Goal: Task Accomplishment & Management: Manage account settings

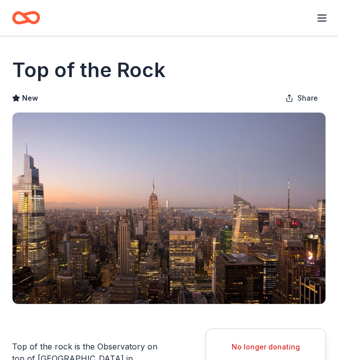
click at [320, 19] on icon "button" at bounding box center [322, 18] width 12 height 12
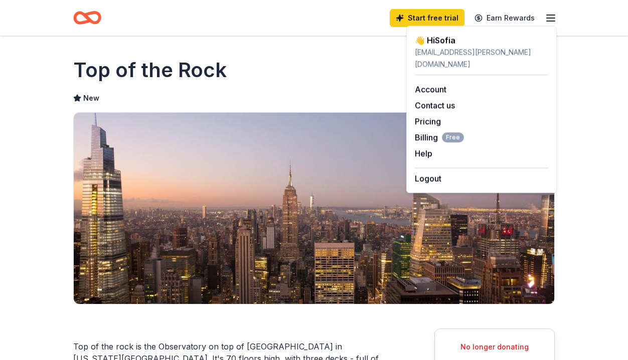
click at [79, 9] on icon "Home" at bounding box center [87, 18] width 28 height 24
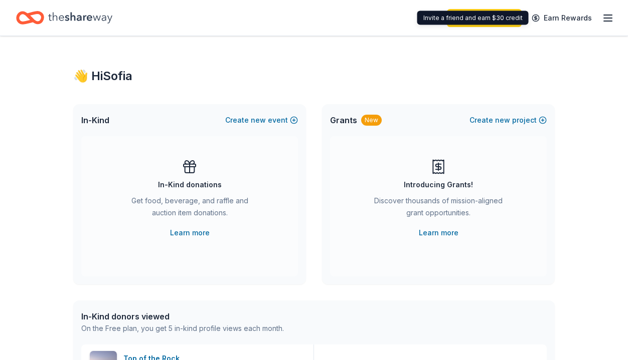
click at [337, 18] on icon "button" at bounding box center [607, 18] width 12 height 12
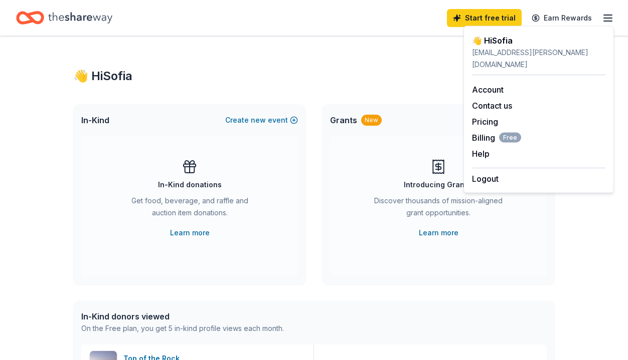
click at [337, 42] on div "👋 Hi [PERSON_NAME]" at bounding box center [538, 41] width 133 height 12
click at [337, 85] on link "Account" at bounding box center [488, 90] width 32 height 10
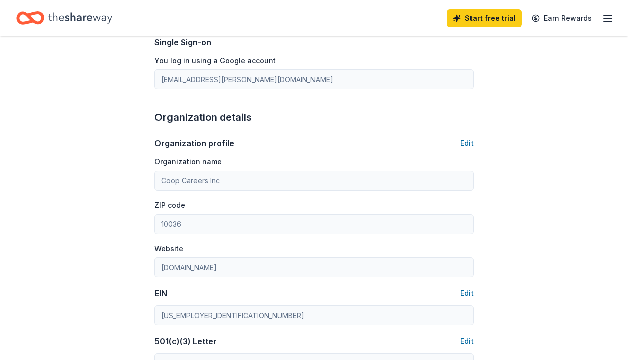
scroll to position [218, 0]
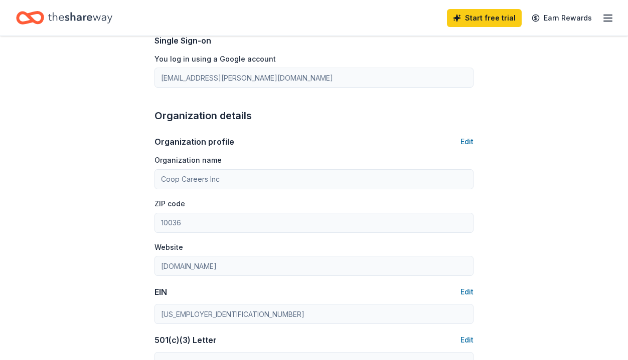
click at [68, 19] on icon "Home" at bounding box center [80, 17] width 64 height 11
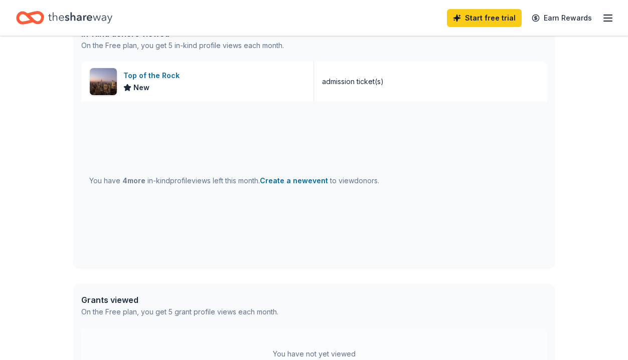
scroll to position [448, 0]
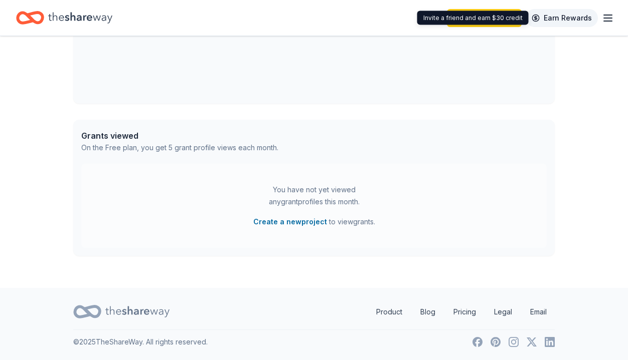
click at [337, 16] on link "Earn Rewards" at bounding box center [561, 18] width 72 height 18
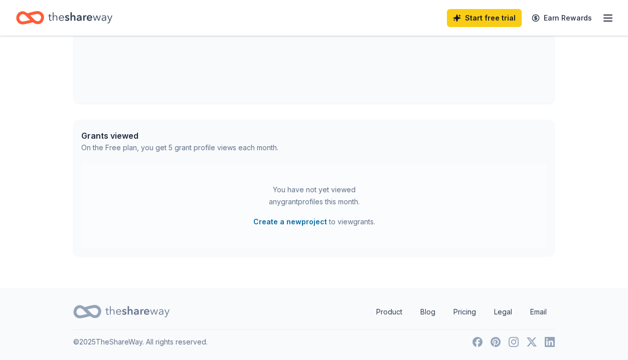
click at [98, 26] on icon "Home" at bounding box center [80, 18] width 64 height 21
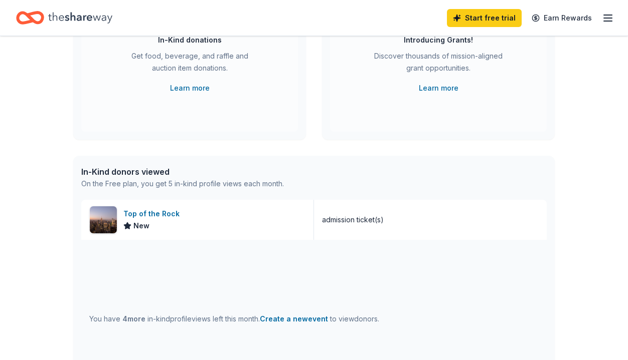
scroll to position [0, 0]
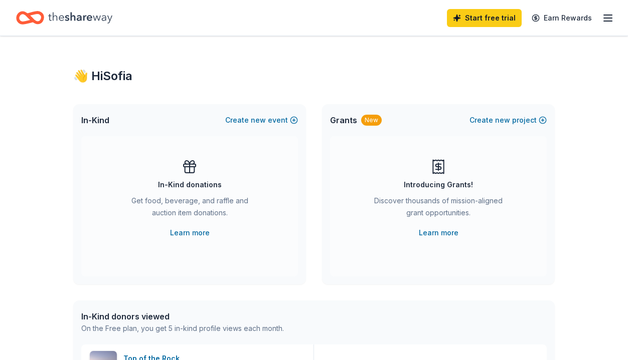
click at [337, 21] on line "button" at bounding box center [607, 21] width 8 height 0
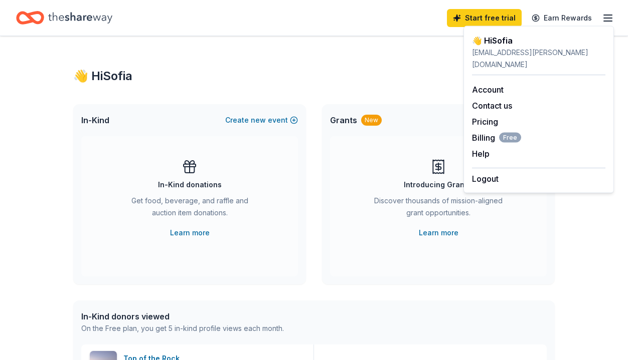
click at [28, 18] on icon "Home" at bounding box center [30, 18] width 28 height 24
